Goal: Obtain resource: Download file/media

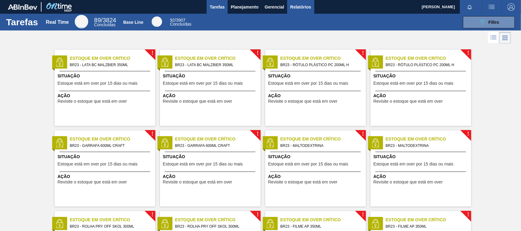
click at [303, 9] on span "Relatórios" at bounding box center [300, 6] width 21 height 7
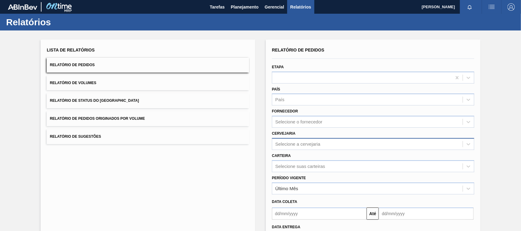
click at [279, 144] on div "Selecione a cervejaria" at bounding box center [297, 144] width 45 height 5
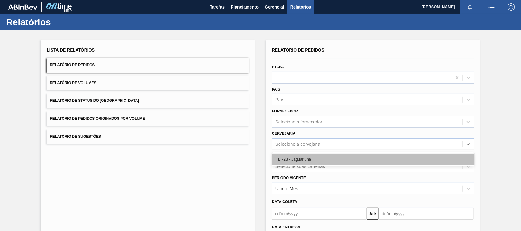
click at [280, 156] on div "BR23 - Jaguariúna" at bounding box center [373, 159] width 202 height 11
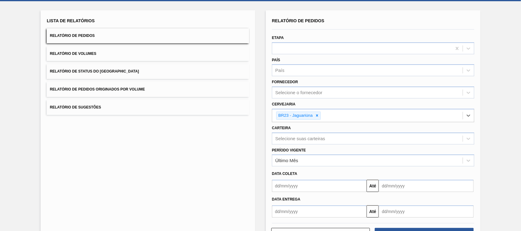
scroll to position [31, 0]
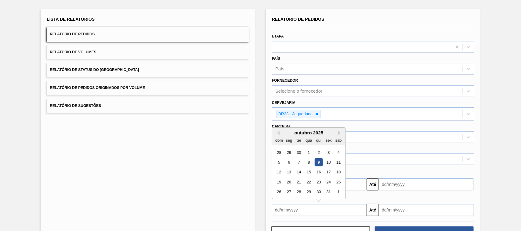
click at [291, 214] on input "text" at bounding box center [319, 210] width 95 height 12
click at [318, 163] on div "9" at bounding box center [319, 162] width 8 height 8
type input "[DATE]"
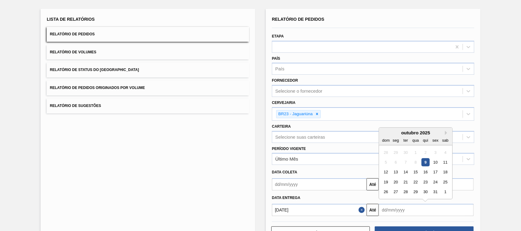
click at [390, 214] on input "text" at bounding box center [426, 210] width 95 height 12
click at [446, 132] on button "Next Month" at bounding box center [447, 133] width 4 height 4
click at [384, 173] on div "9" at bounding box center [386, 173] width 8 height 8
type input "[DATE]"
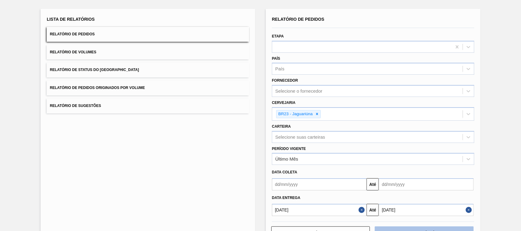
click at [412, 228] on button "Download" at bounding box center [424, 233] width 99 height 12
click at [167, 54] on button "Relatório de Volumes" at bounding box center [148, 52] width 202 height 15
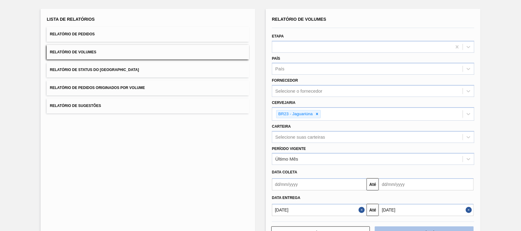
click at [399, 228] on button "Download" at bounding box center [424, 233] width 99 height 12
